Goal: Task Accomplishment & Management: Manage account settings

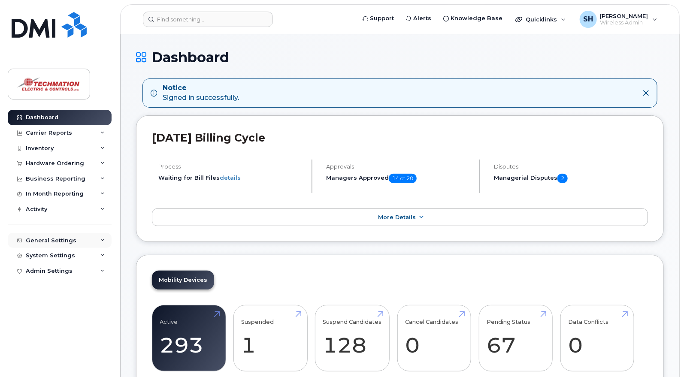
click at [64, 241] on div "General Settings" at bounding box center [51, 240] width 51 height 7
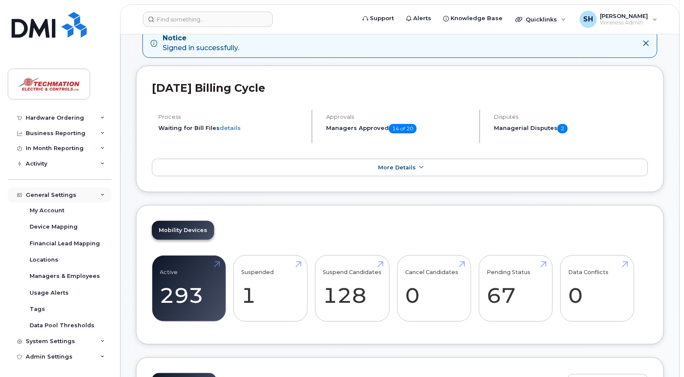
scroll to position [53, 0]
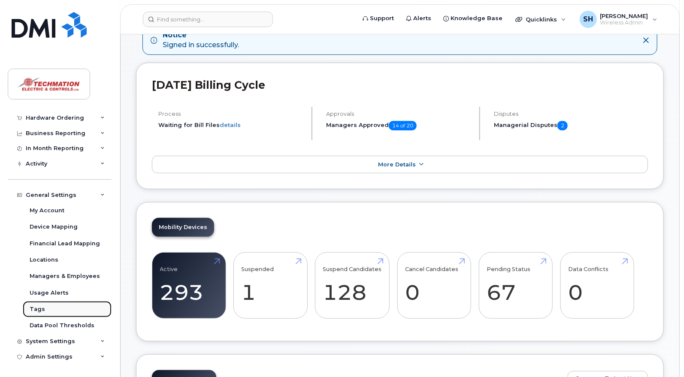
click at [43, 310] on link "Tags" at bounding box center [67, 309] width 89 height 16
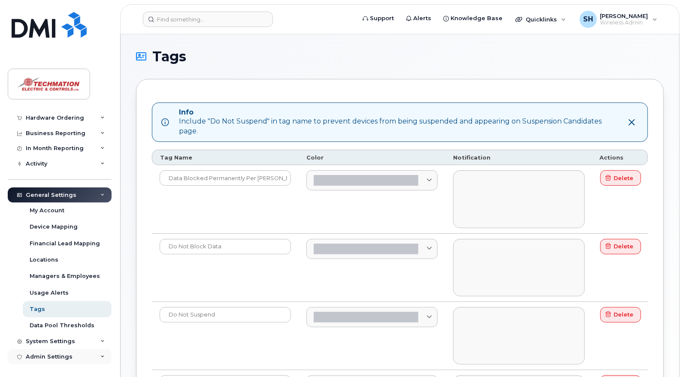
click at [51, 356] on div "Admin Settings" at bounding box center [49, 356] width 47 height 7
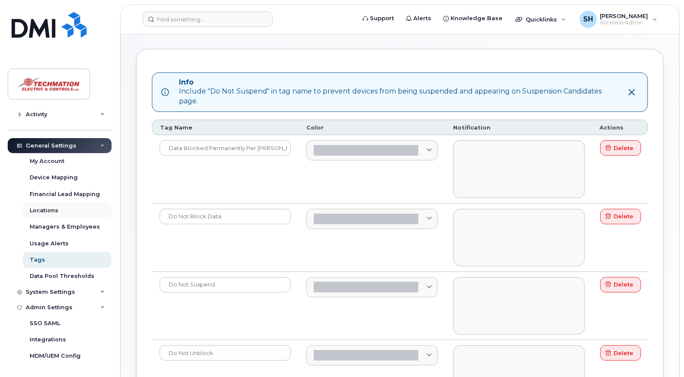
scroll to position [30, 0]
click at [63, 287] on div "System Settings" at bounding box center [60, 291] width 104 height 15
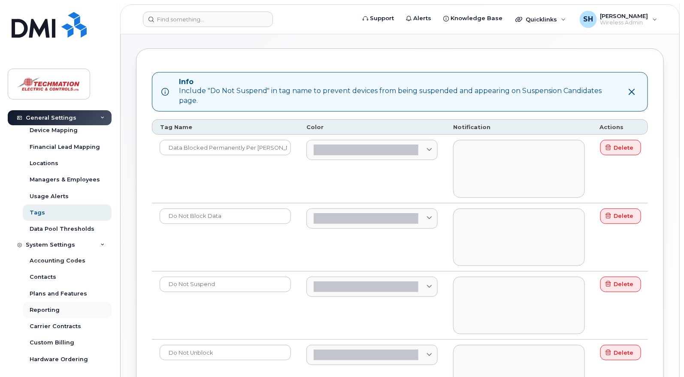
scroll to position [142, 0]
click at [63, 228] on div "Data Pool Thresholds" at bounding box center [62, 230] width 65 height 8
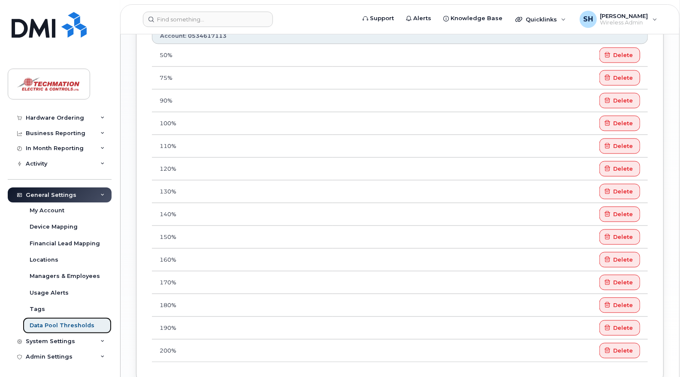
scroll to position [811, 0]
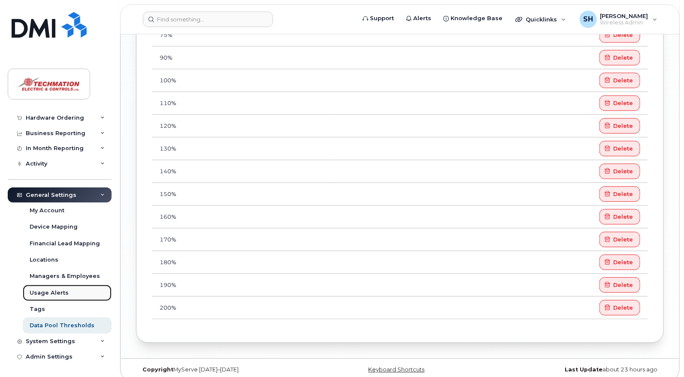
click at [52, 287] on link "Usage Alerts" at bounding box center [67, 293] width 89 height 16
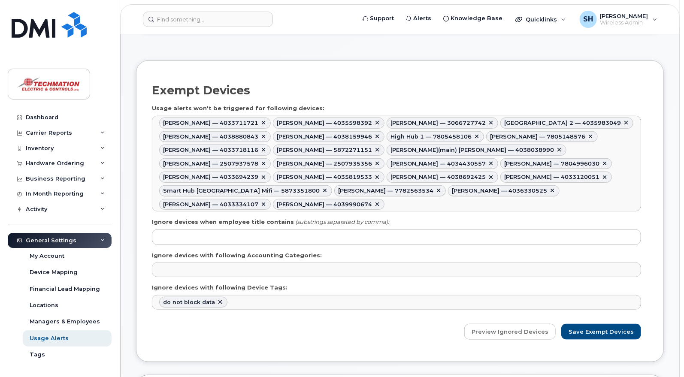
scroll to position [267, 0]
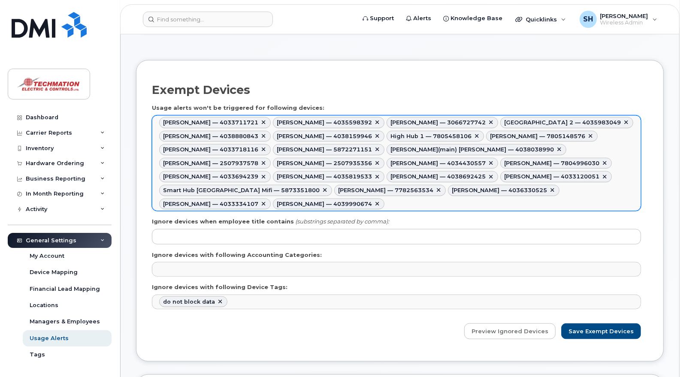
click at [393, 198] on input "text" at bounding box center [388, 204] width 9 height 12
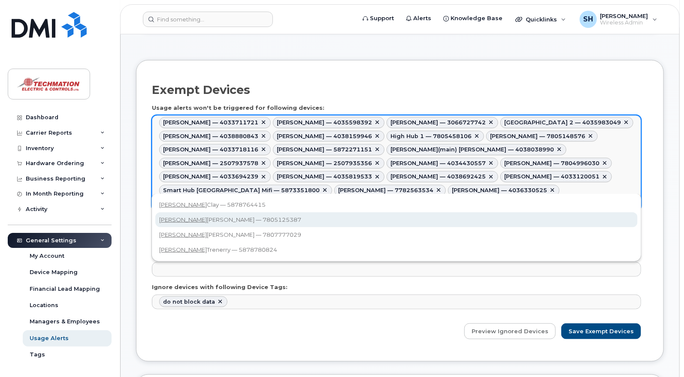
type input "curtis"
type input "396298,395875,395957,395905,677599,395989,396307,396295,395937,396040,395925,39…"
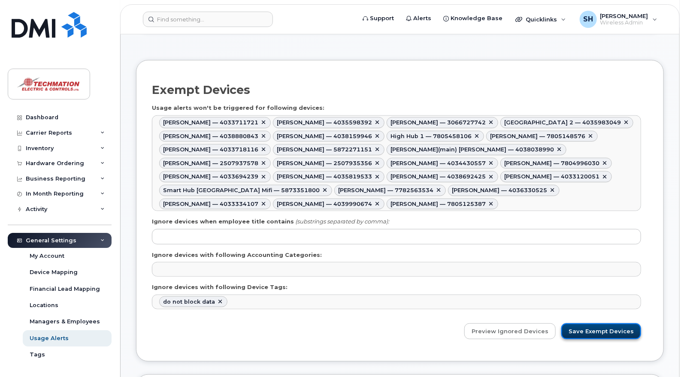
click at [607, 329] on input "Save Exempt Devices" at bounding box center [601, 331] width 80 height 16
type input "Saving..."
